Goal: Information Seeking & Learning: Learn about a topic

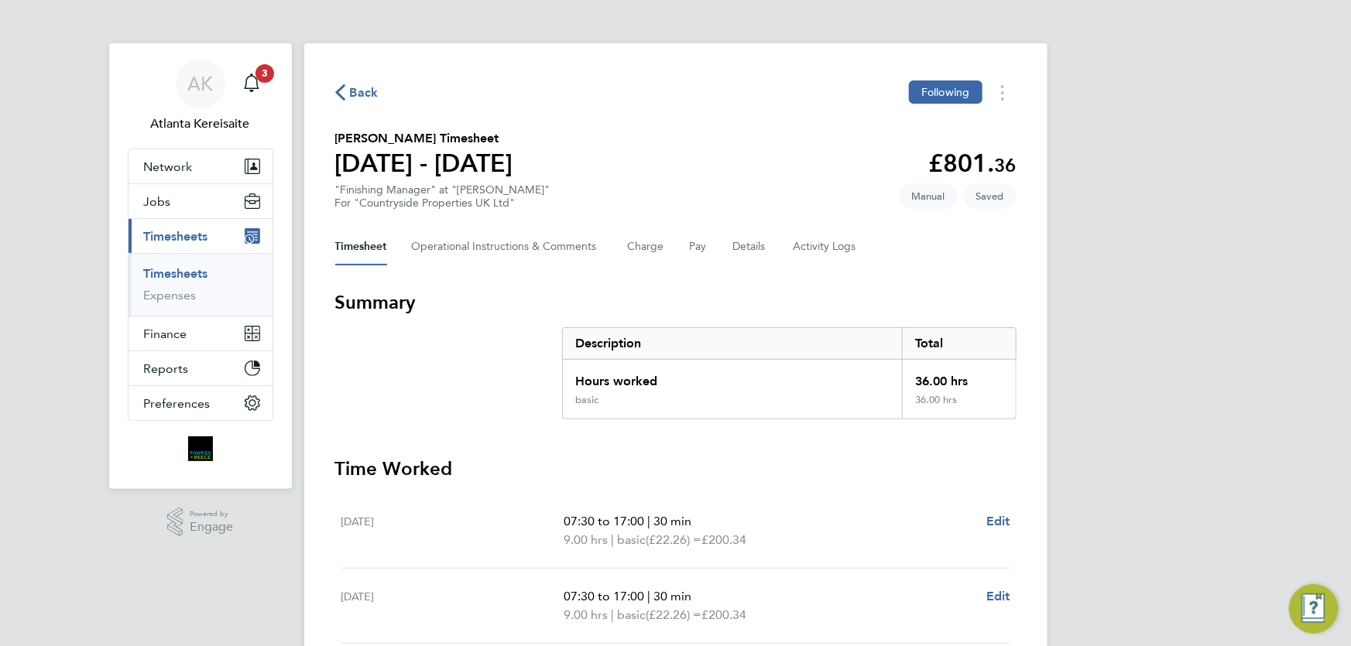
click at [355, 92] on span "Back" at bounding box center [364, 93] width 29 height 19
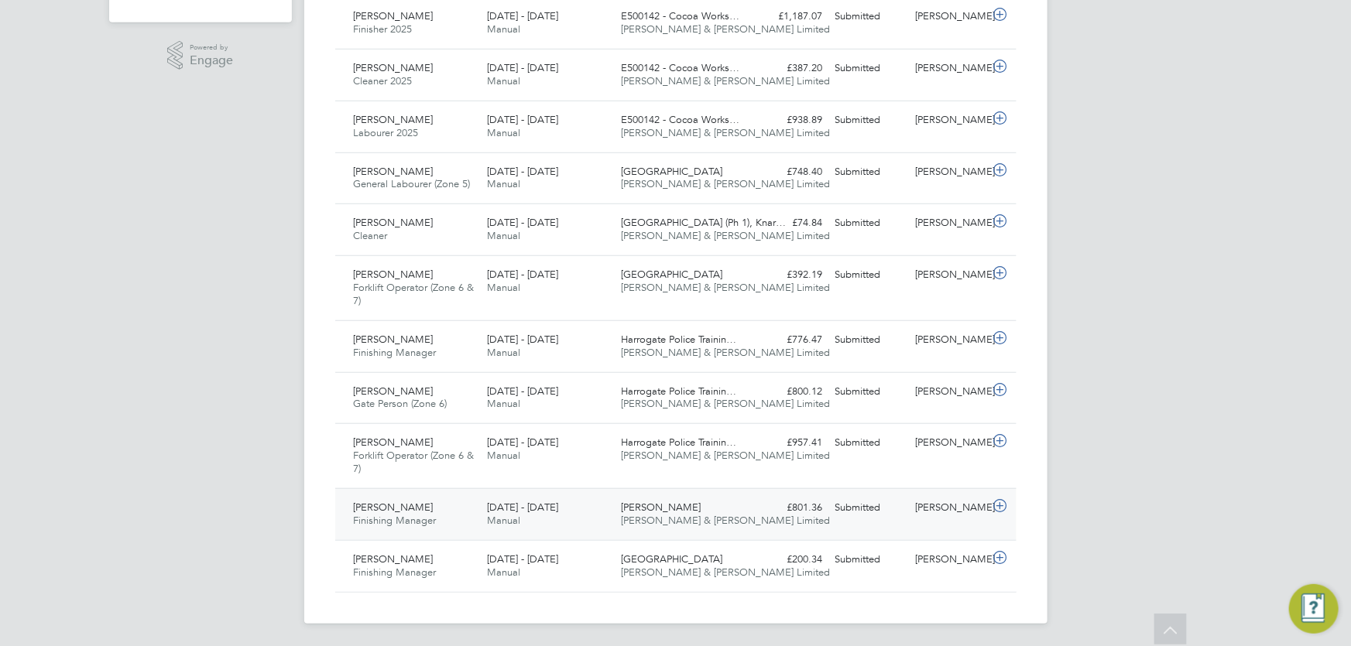
click at [760, 503] on div "£801.36 Submitted" at bounding box center [789, 508] width 81 height 26
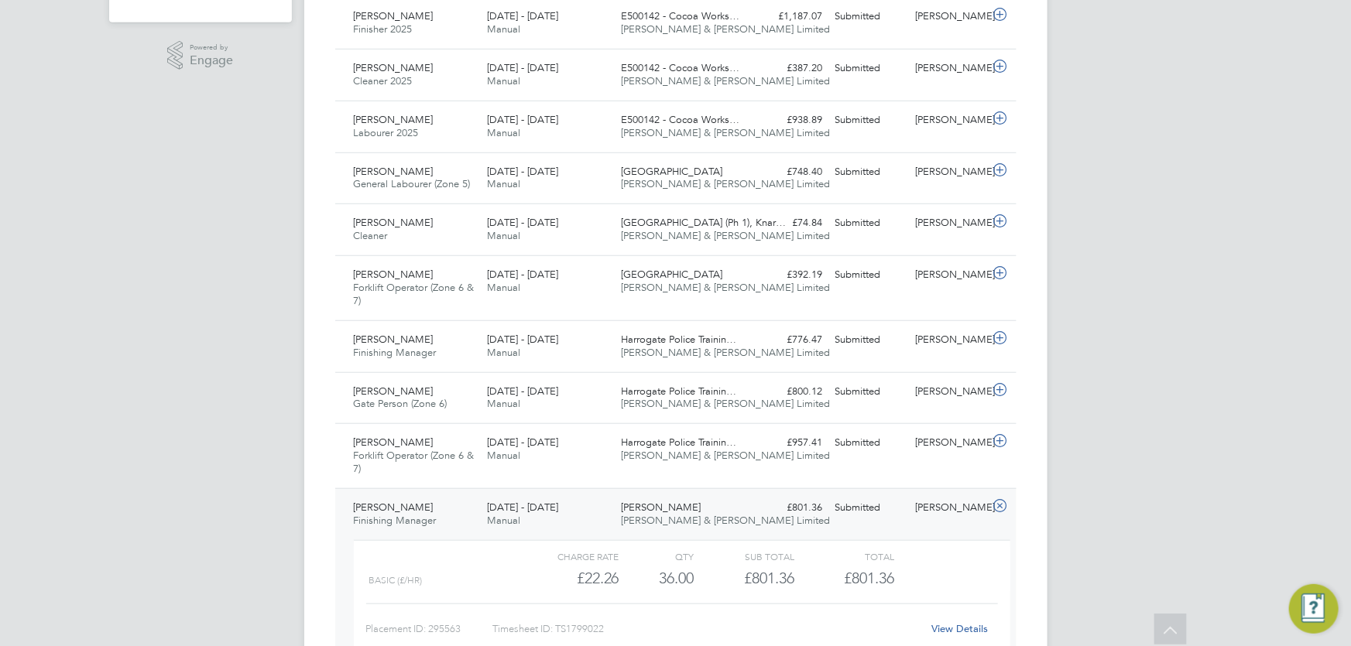
click at [966, 625] on link "View Details" at bounding box center [959, 628] width 57 height 13
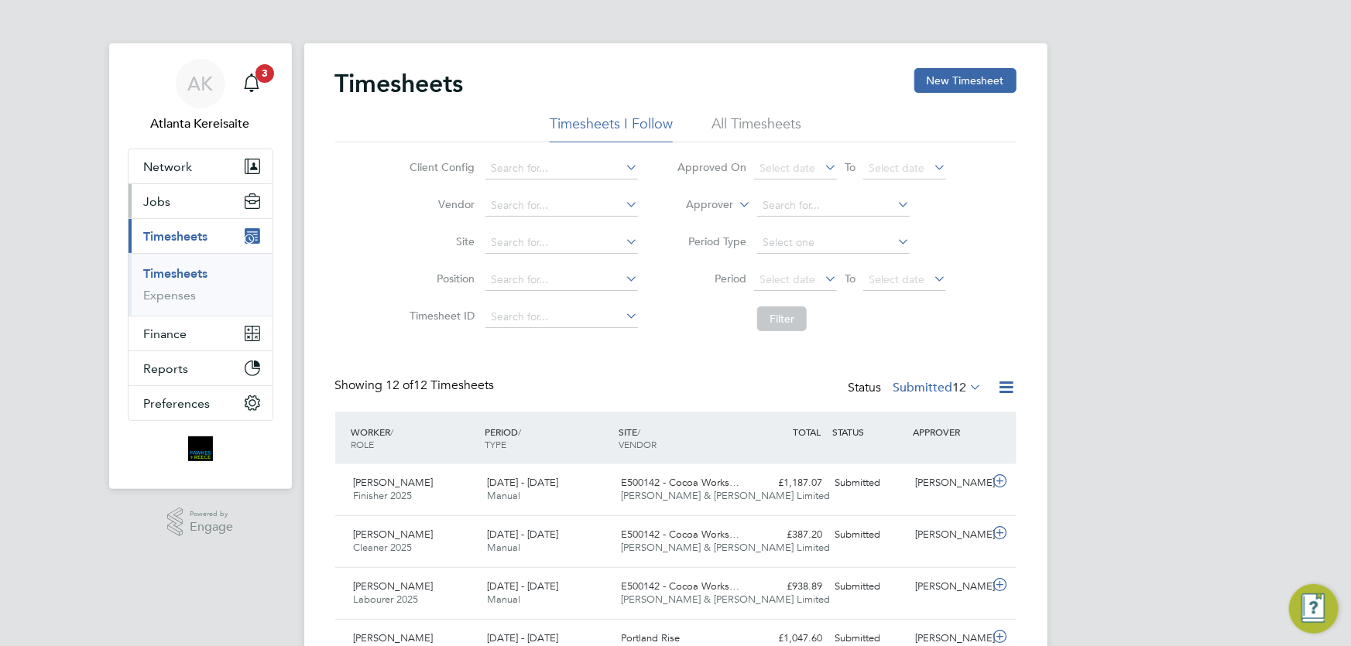
click at [190, 206] on button "Jobs" at bounding box center [200, 201] width 144 height 34
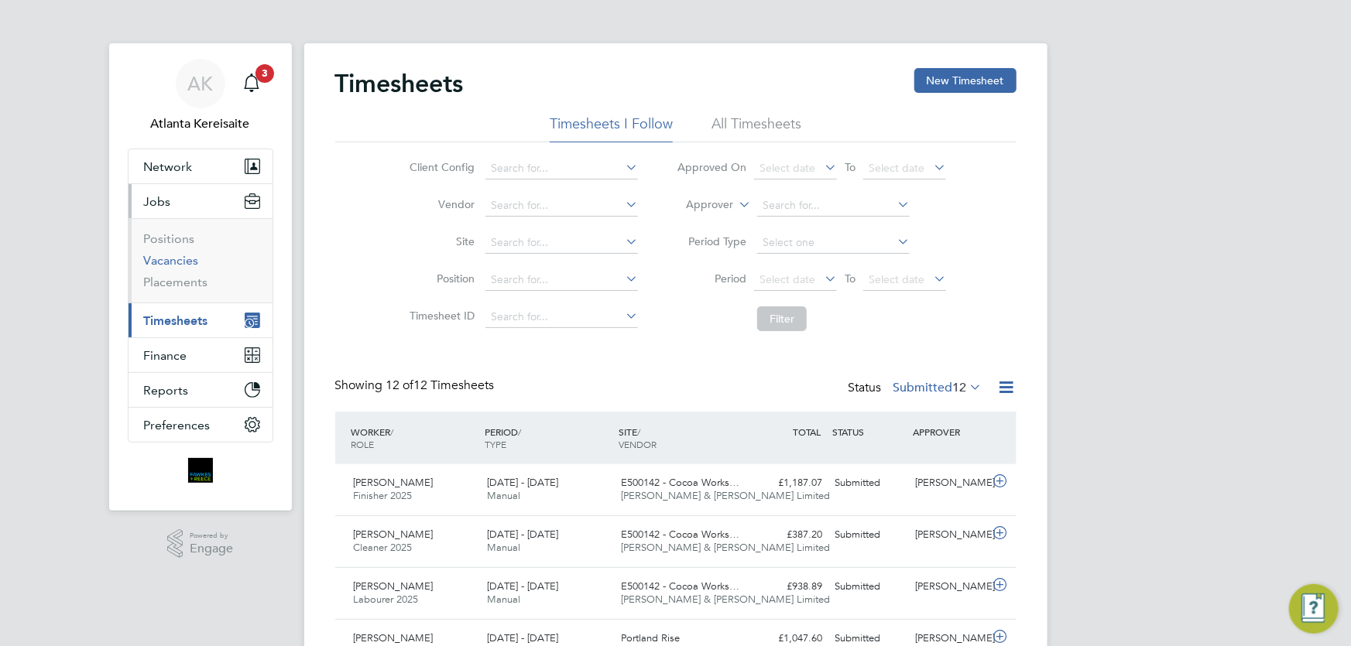
click at [166, 261] on link "Vacancies" at bounding box center [171, 260] width 55 height 15
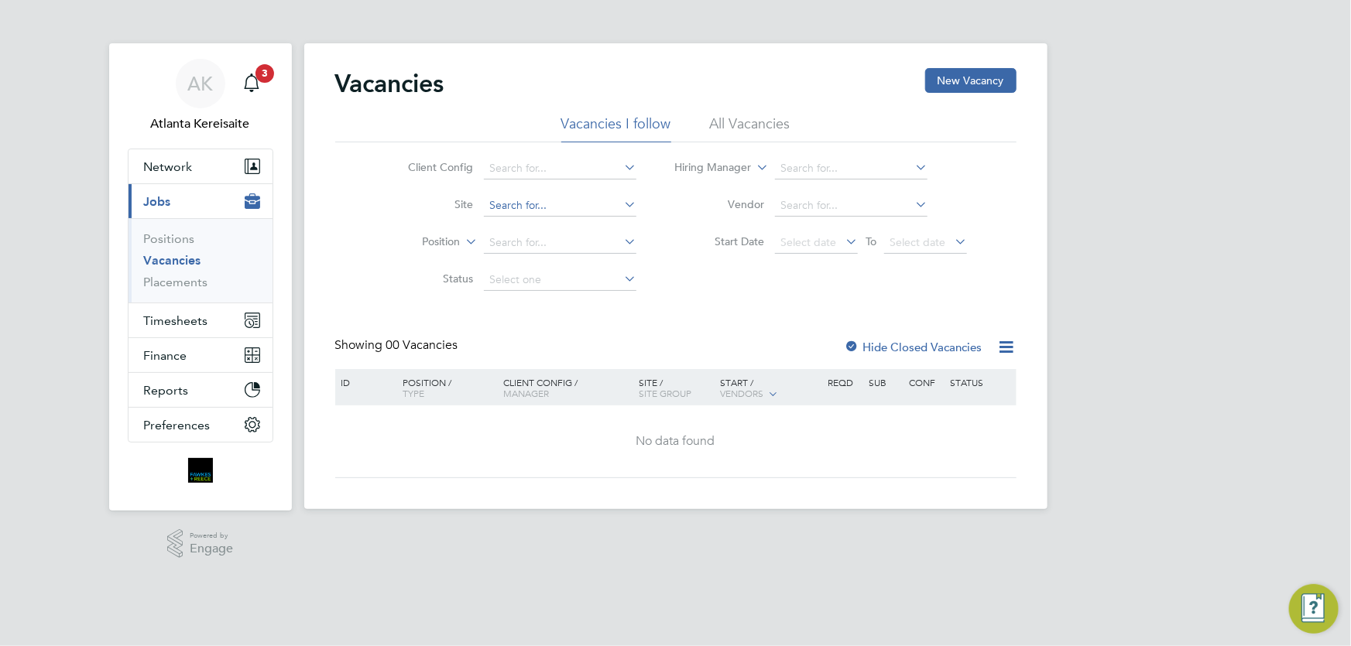
click at [503, 207] on input at bounding box center [560, 206] width 152 height 22
click at [578, 220] on li "E500142 - Coco a Works York" at bounding box center [605, 226] width 243 height 21
type input "E500142 - Cocoa Works York"
click at [743, 122] on li "All Vacancies" at bounding box center [750, 129] width 81 height 28
